Goal: Transaction & Acquisition: Purchase product/service

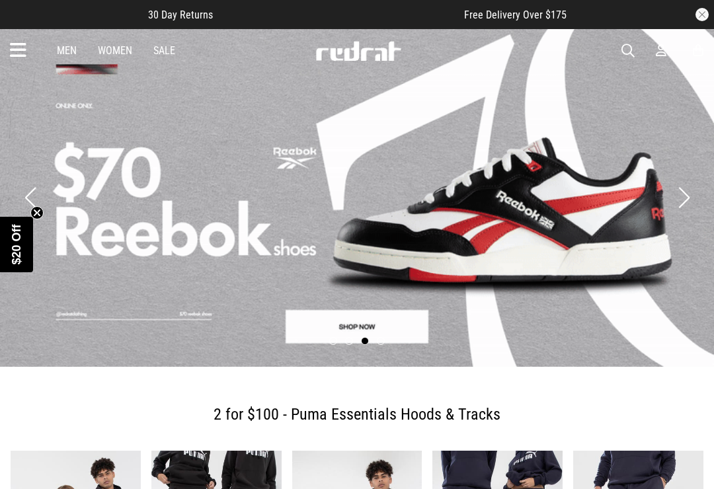
click at [22, 54] on icon at bounding box center [18, 51] width 17 height 22
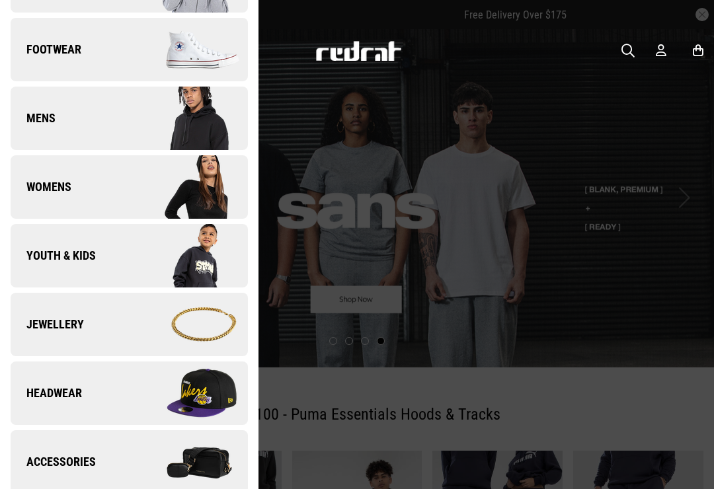
scroll to position [153, 0]
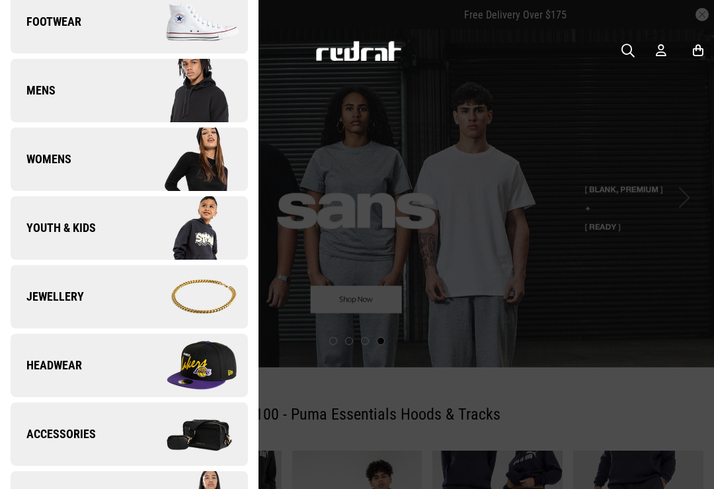
click at [215, 375] on img at bounding box center [188, 365] width 118 height 66
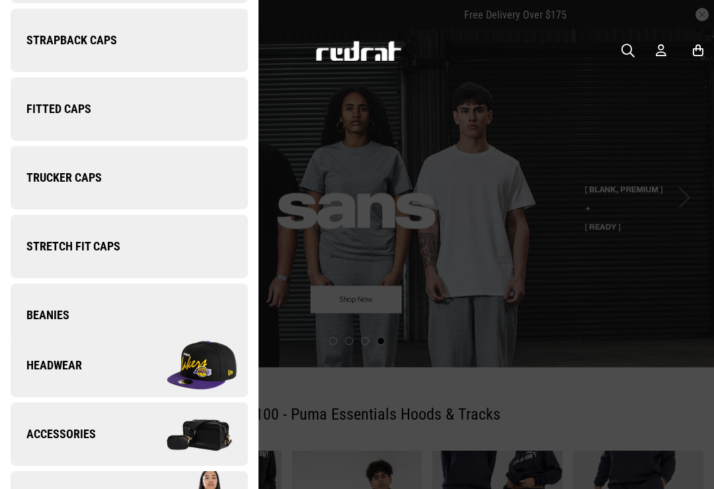
scroll to position [0, 0]
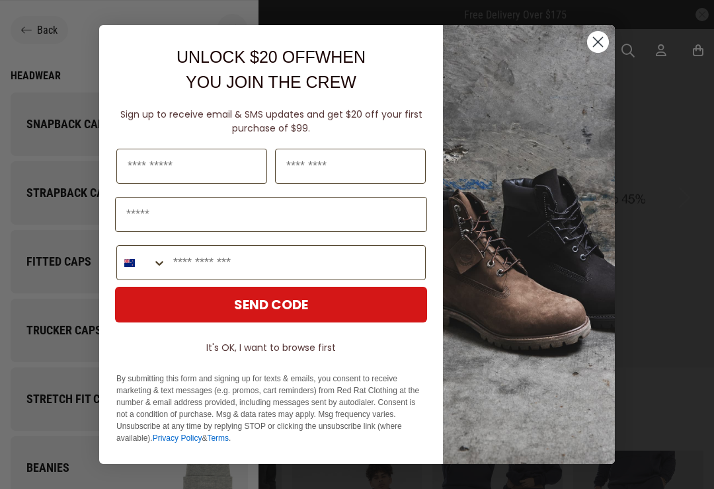
click at [599, 52] on circle "Close dialog" at bounding box center [598, 42] width 22 height 22
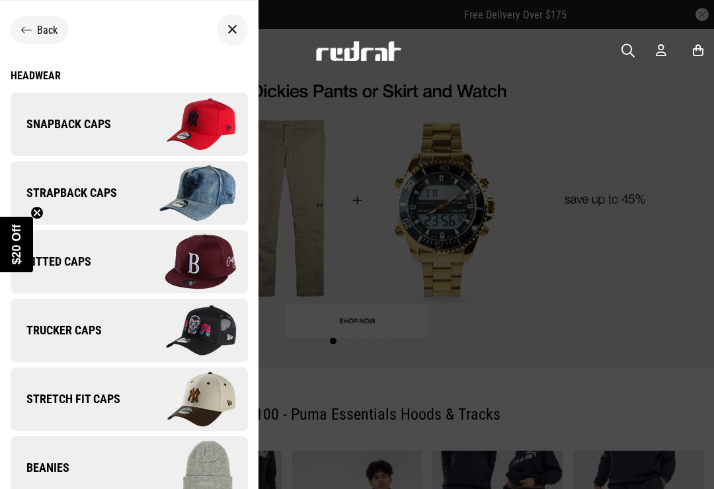
click at [133, 137] on img at bounding box center [188, 124] width 118 height 66
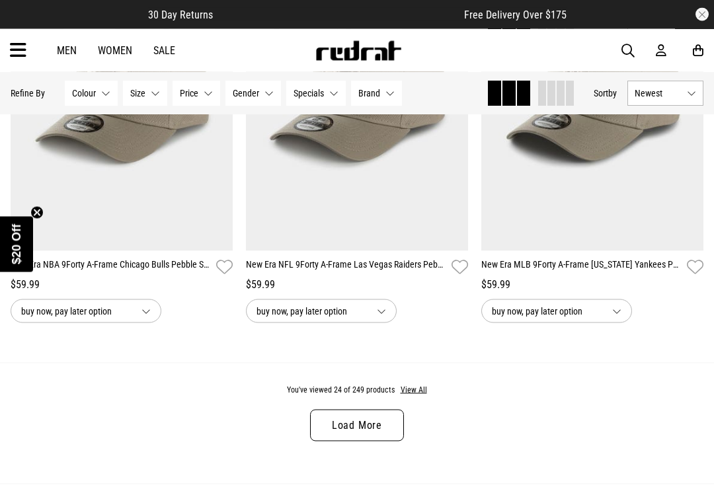
scroll to position [3381, 0]
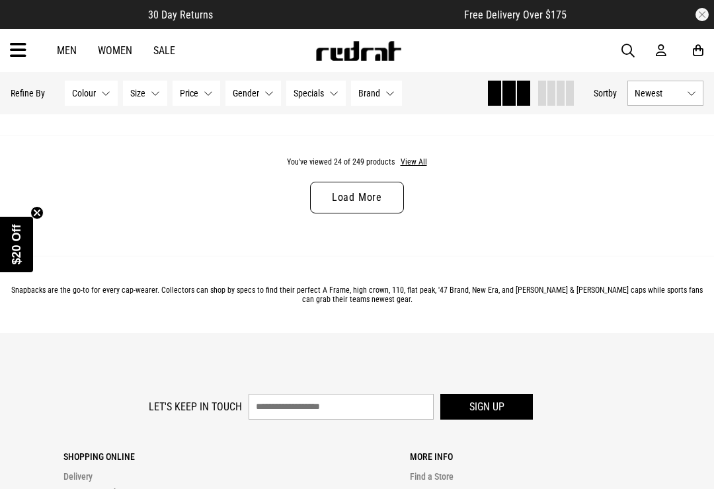
click at [385, 206] on link "Load More" at bounding box center [357, 198] width 94 height 32
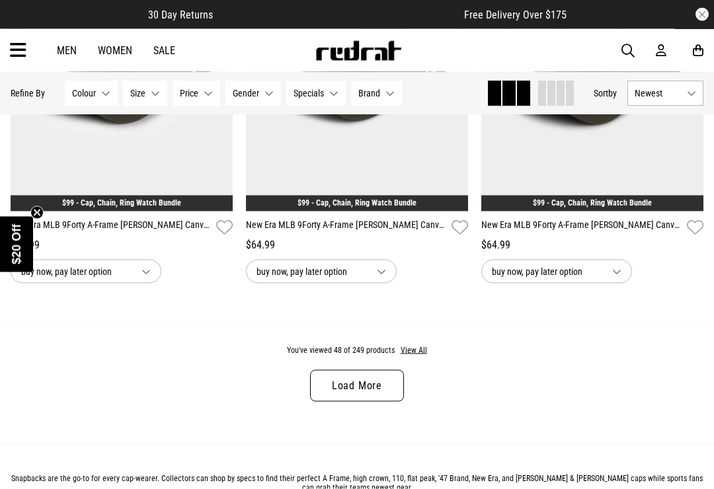
scroll to position [6532, 0]
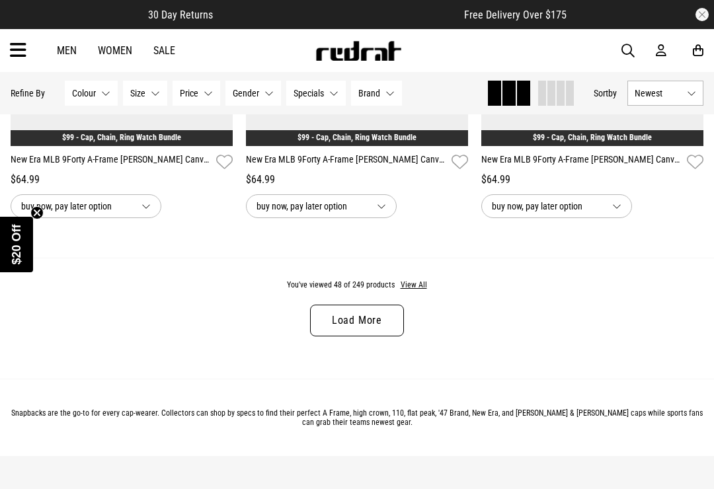
click at [394, 336] on link "Load More" at bounding box center [357, 321] width 94 height 32
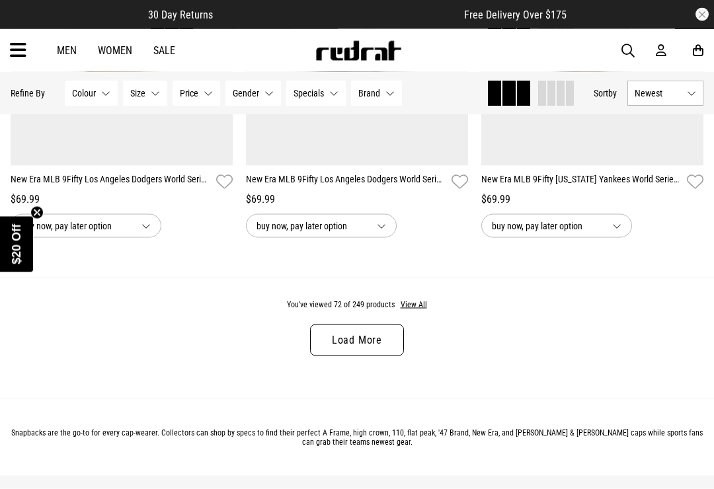
scroll to position [9806, 0]
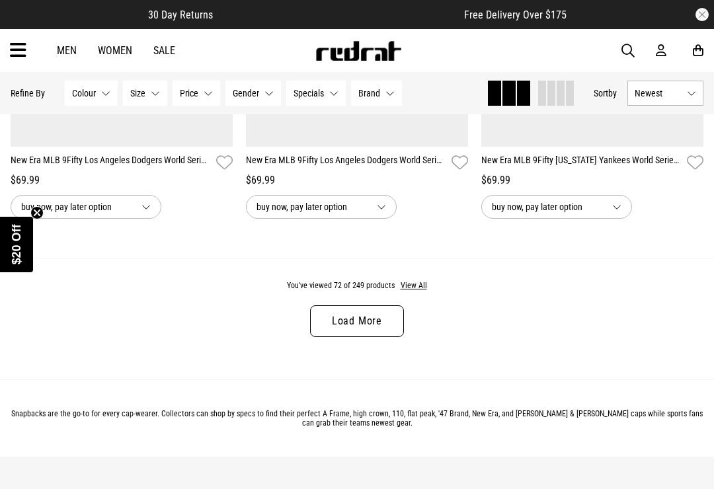
click at [381, 337] on link "Load More" at bounding box center [357, 321] width 94 height 32
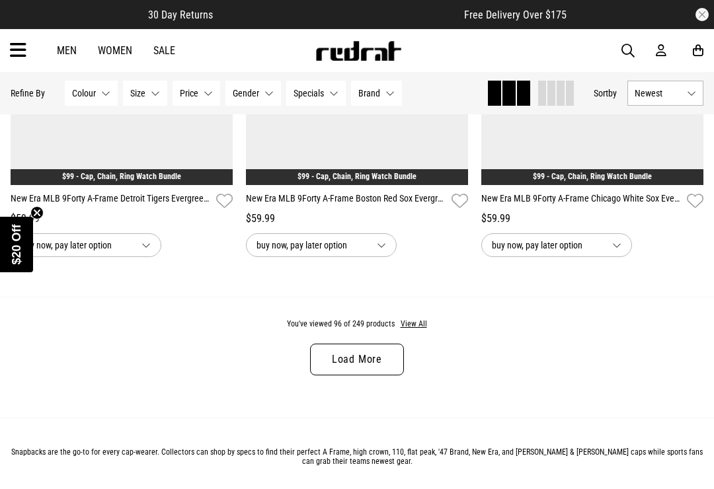
scroll to position [13146, 0]
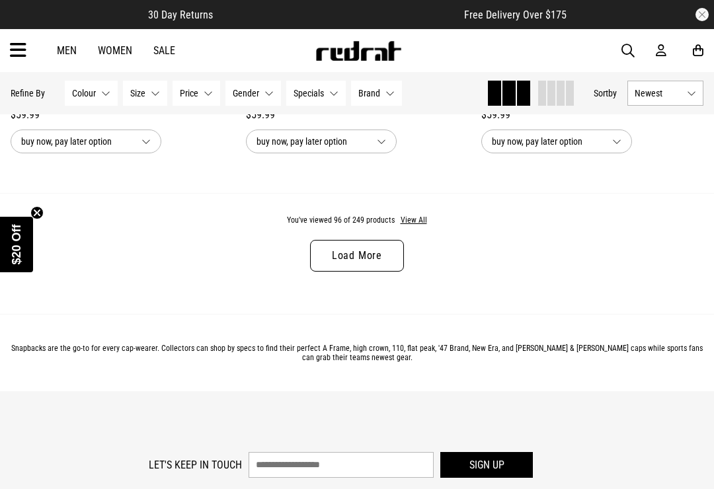
click at [384, 272] on link "Load More" at bounding box center [357, 256] width 94 height 32
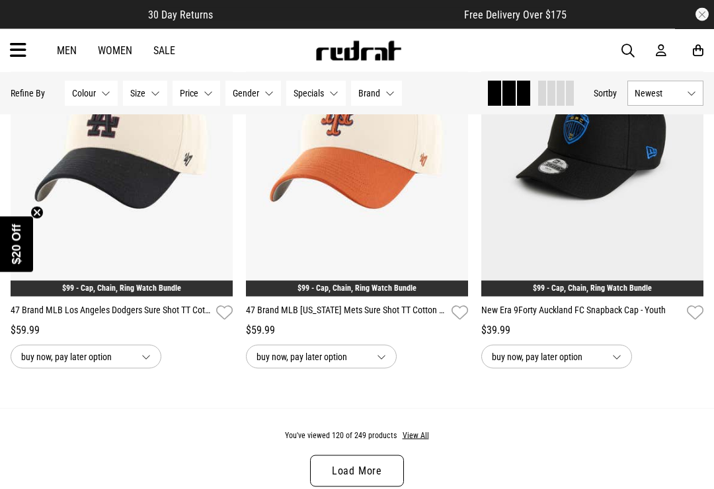
scroll to position [16375, 0]
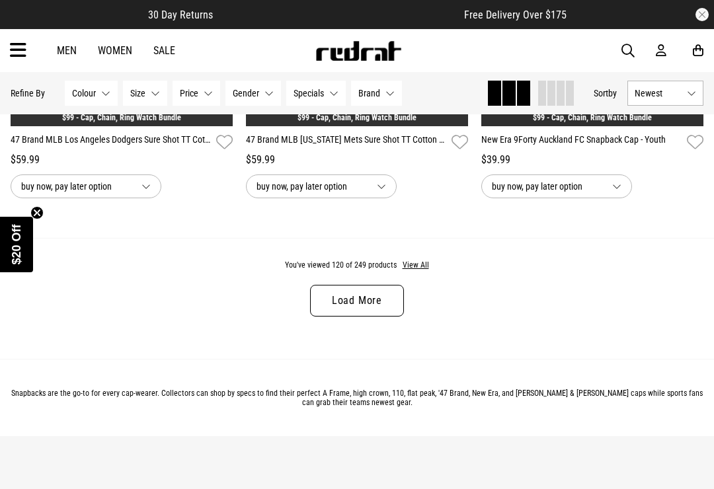
click at [382, 317] on link "Load More" at bounding box center [357, 301] width 94 height 32
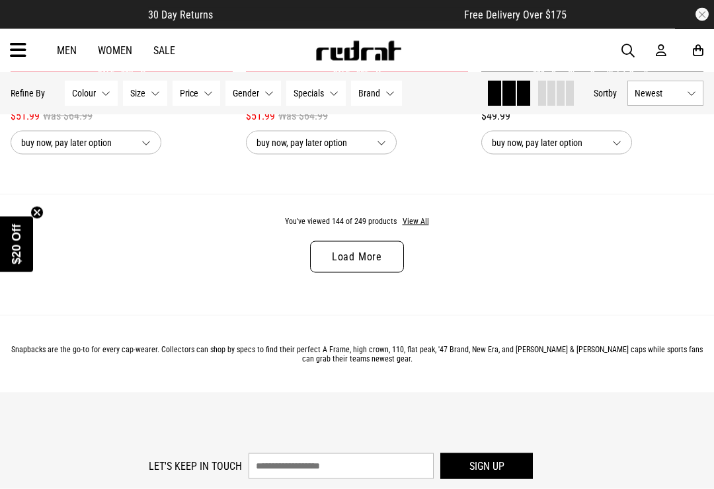
scroll to position [19778, 0]
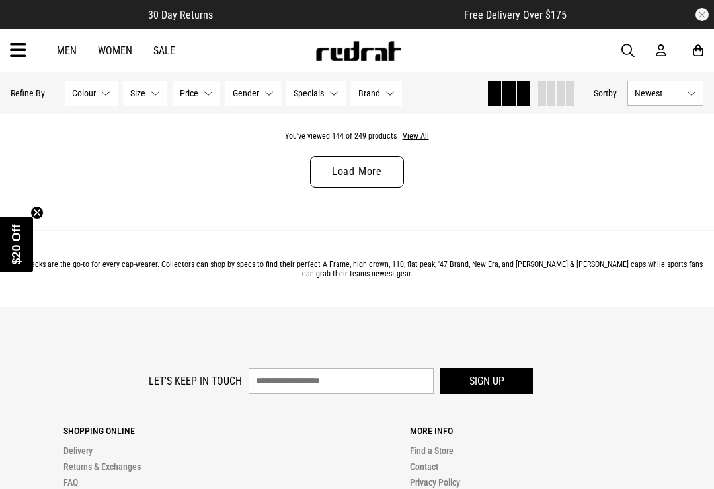
click at [381, 188] on link "Load More" at bounding box center [357, 172] width 94 height 32
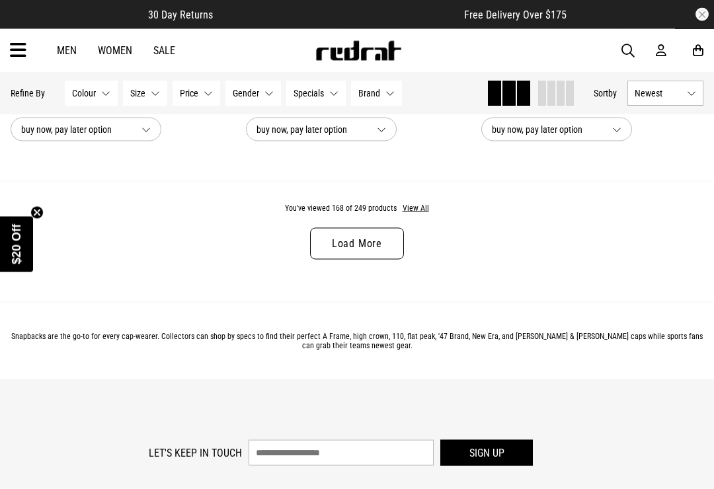
scroll to position [23039, 0]
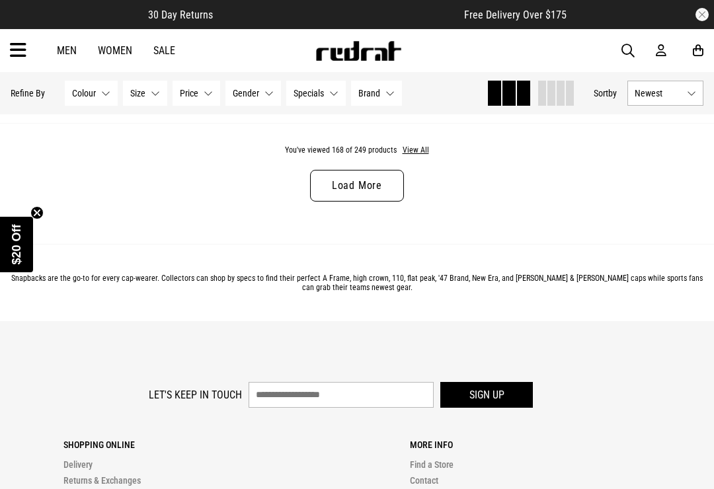
click at [382, 202] on link "Load More" at bounding box center [357, 186] width 94 height 32
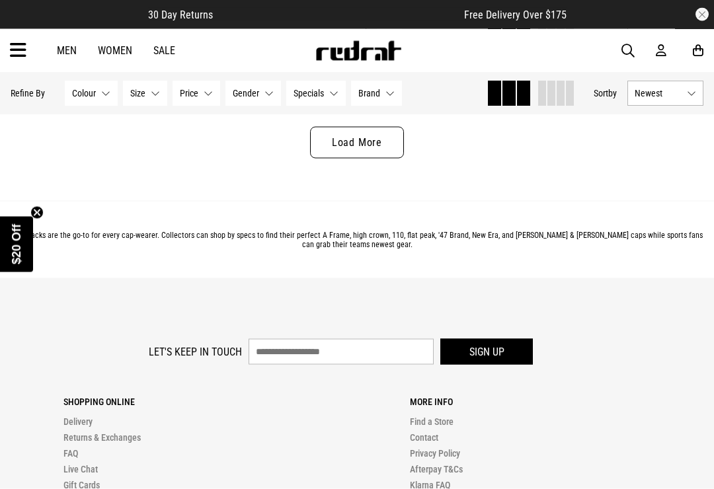
click at [390, 159] on link "Load More" at bounding box center [357, 143] width 94 height 32
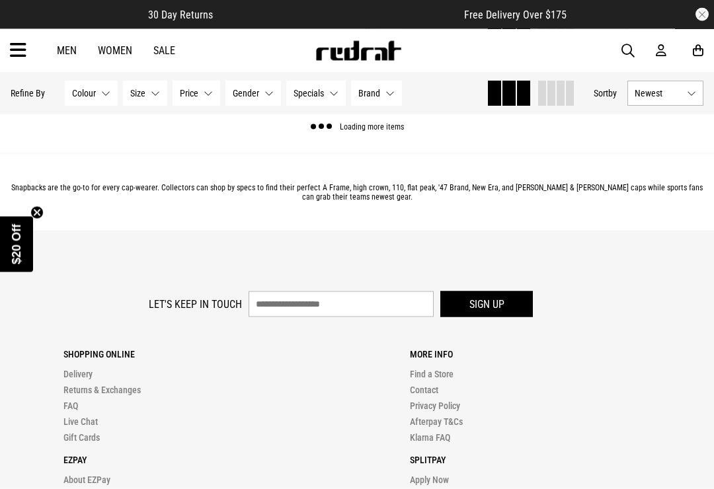
scroll to position [26357, 0]
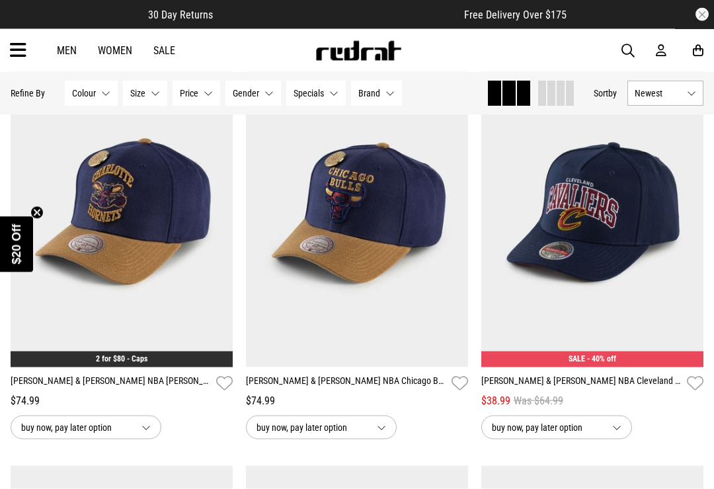
scroll to position [28148, 0]
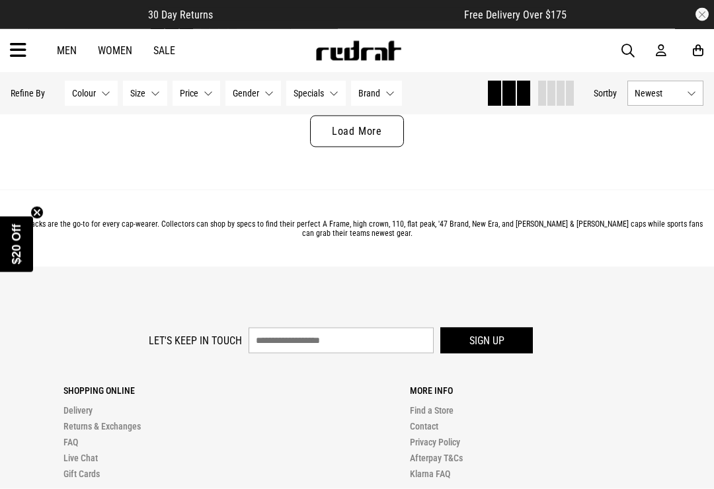
click at [387, 147] on link "Load More" at bounding box center [357, 132] width 94 height 32
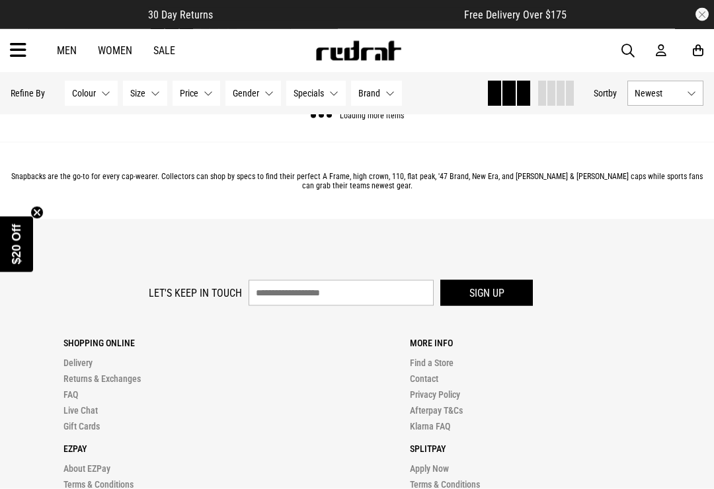
scroll to position [29642, 0]
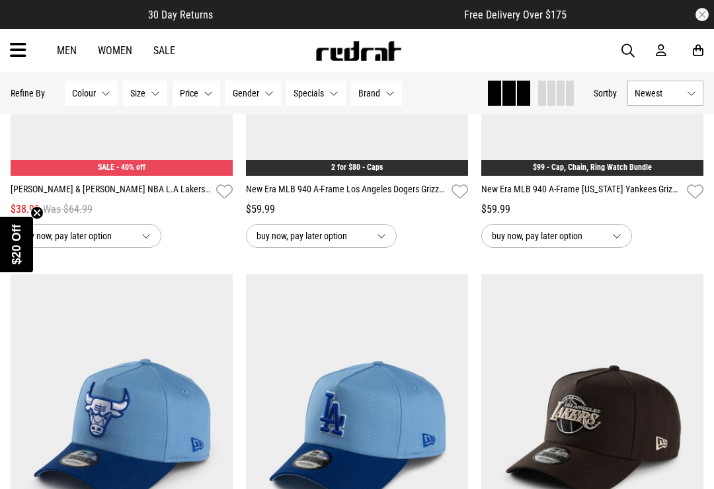
scroll to position [32432, 0]
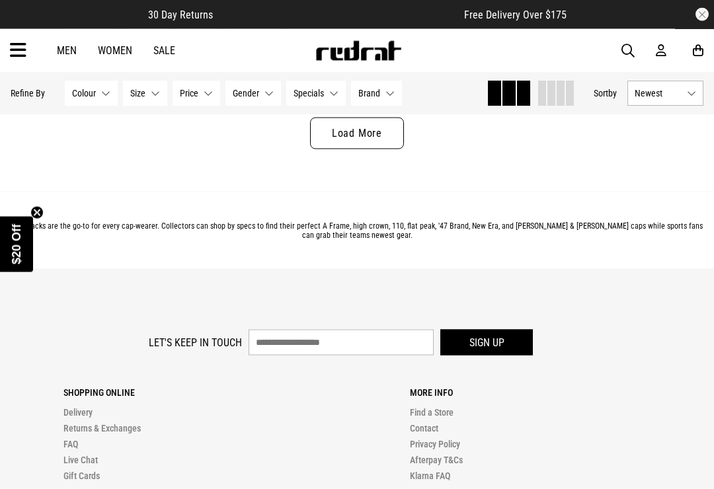
click at [382, 149] on link "Load More" at bounding box center [357, 134] width 94 height 32
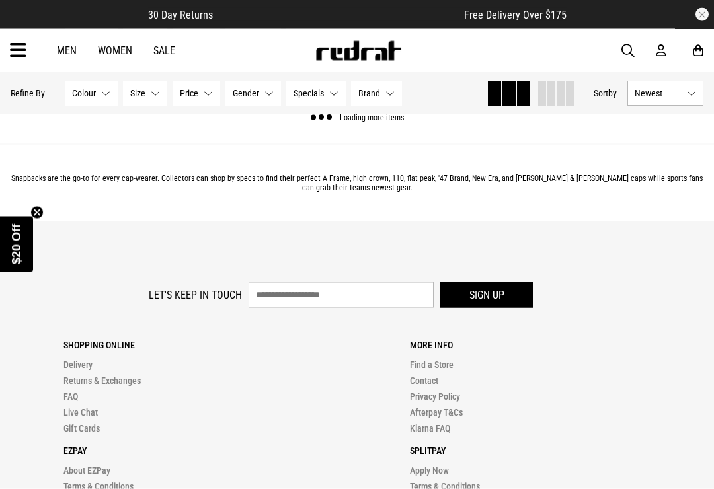
scroll to position [32915, 0]
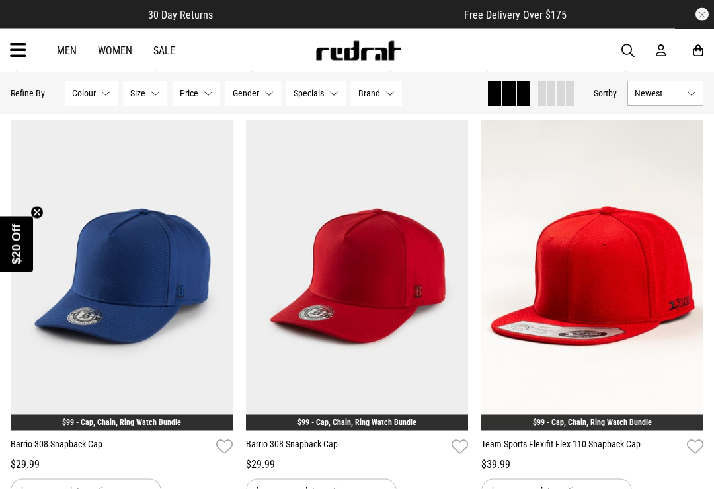
scroll to position [33913, 0]
